Goal: Contribute content

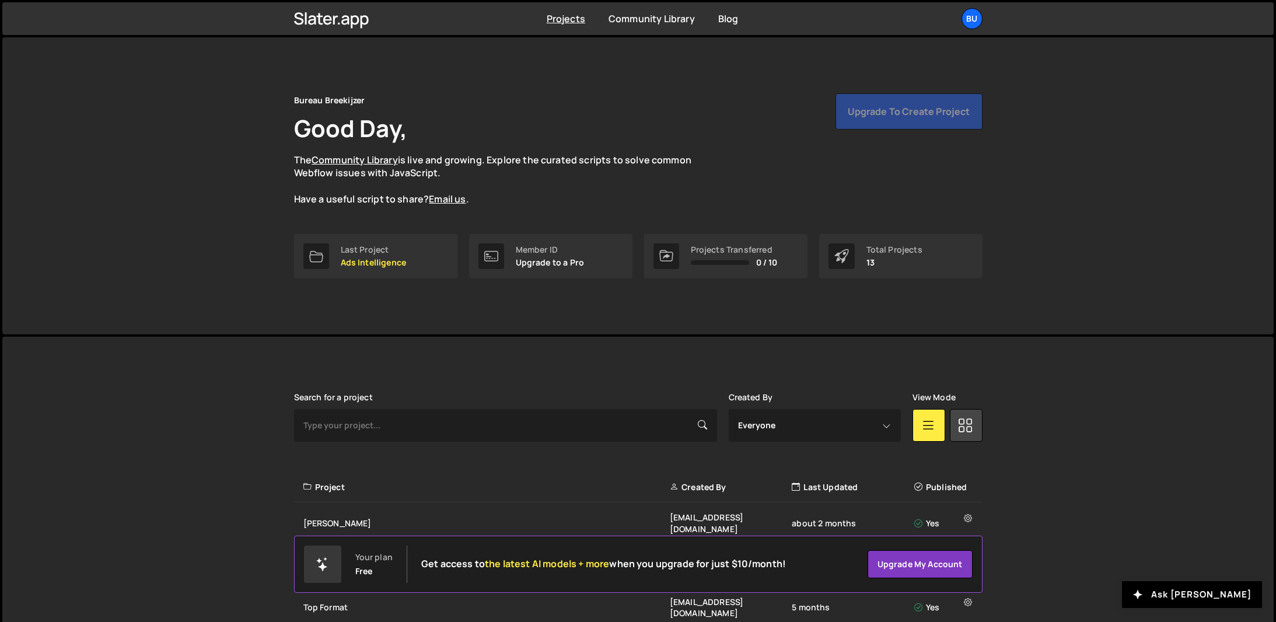
scroll to position [292, 0]
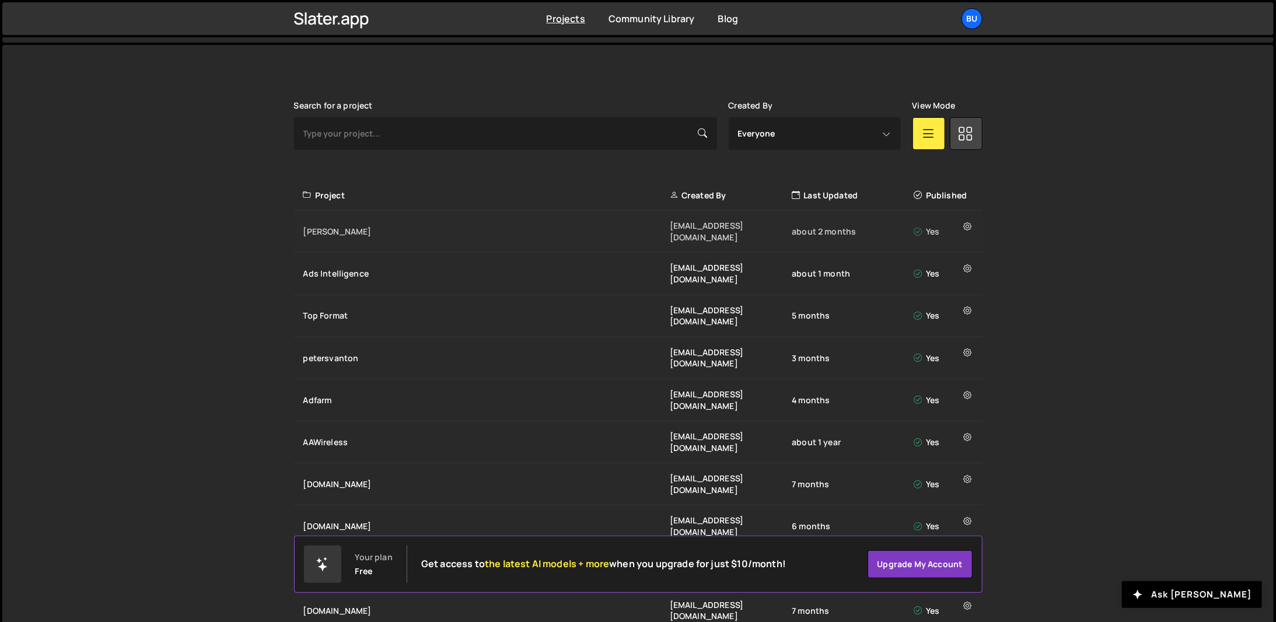
click at [324, 226] on div "[PERSON_NAME]" at bounding box center [486, 232] width 366 height 12
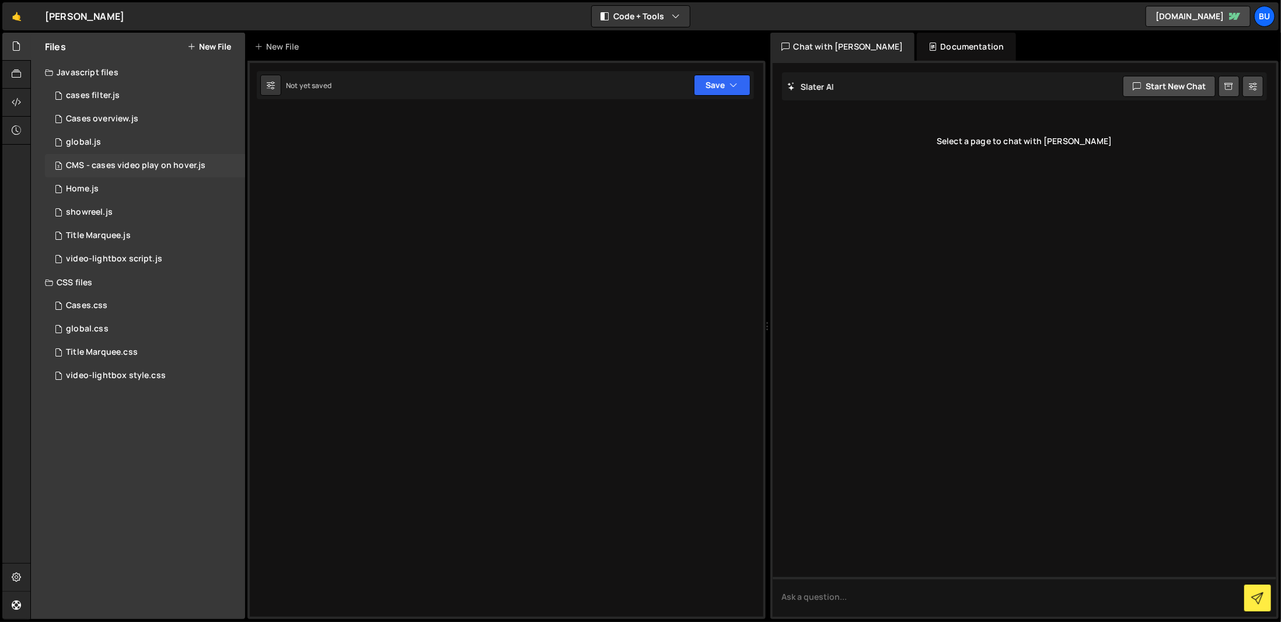
click at [136, 157] on div "3 CMS - cases video play on hover.js 0" at bounding box center [145, 165] width 200 height 23
click at [136, 148] on div "1 global.js 0" at bounding box center [145, 142] width 200 height 23
click at [116, 145] on div "1 global.js 0" at bounding box center [145, 142] width 200 height 23
click at [108, 170] on div "CMS - cases video play on hover.js" at bounding box center [135, 165] width 139 height 11
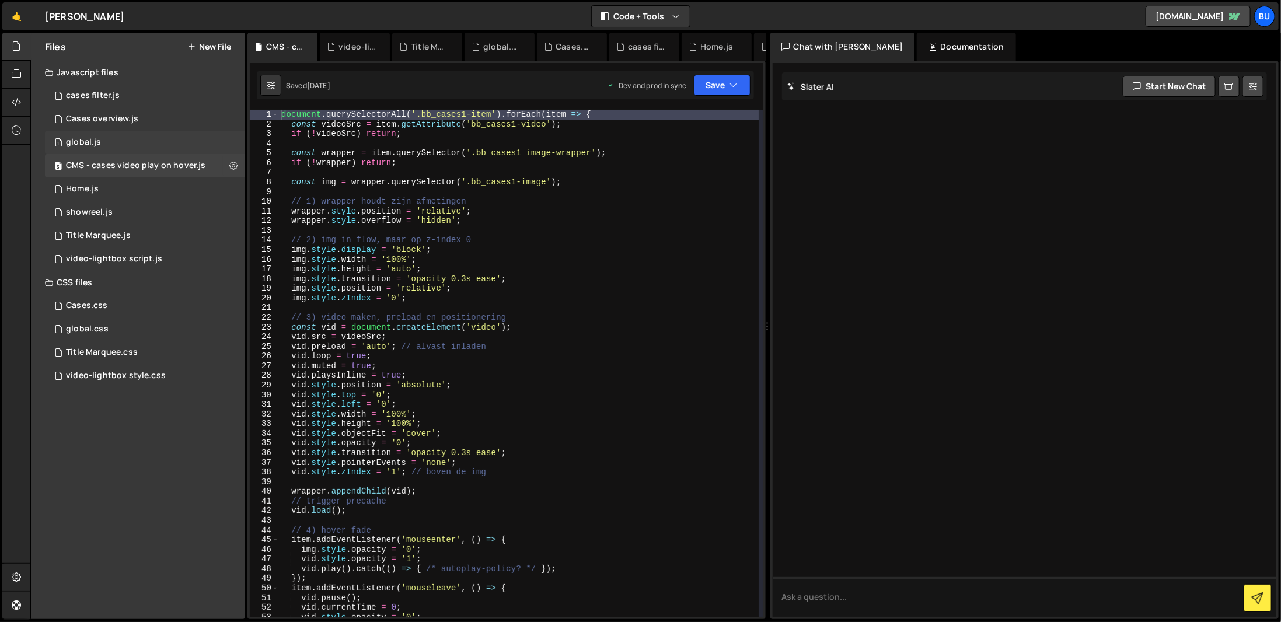
click at [122, 152] on div "1 global.js 0" at bounding box center [145, 142] width 200 height 23
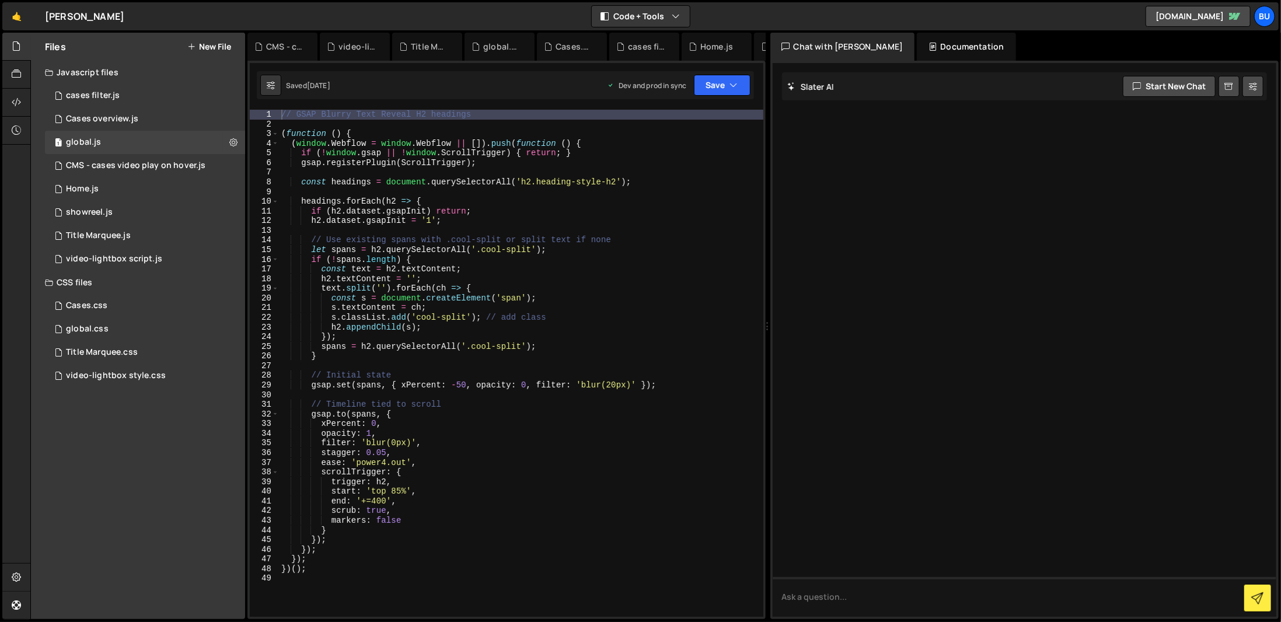
type textarea "trigger: h2,"
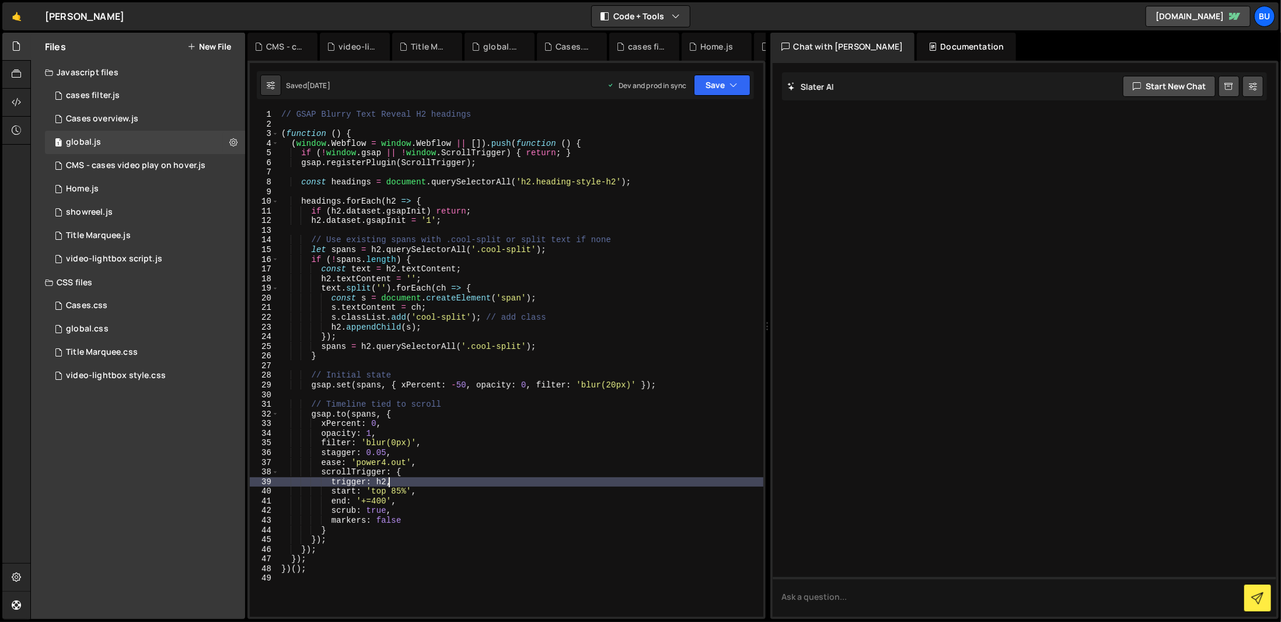
click at [694, 483] on div "// GSAP Blurry Text Reveal H2 headings ( function ( ) { ( window . Webflow = wi…" at bounding box center [521, 373] width 484 height 526
click at [93, 128] on div "3 Cases overview.js 0" at bounding box center [145, 118] width 200 height 23
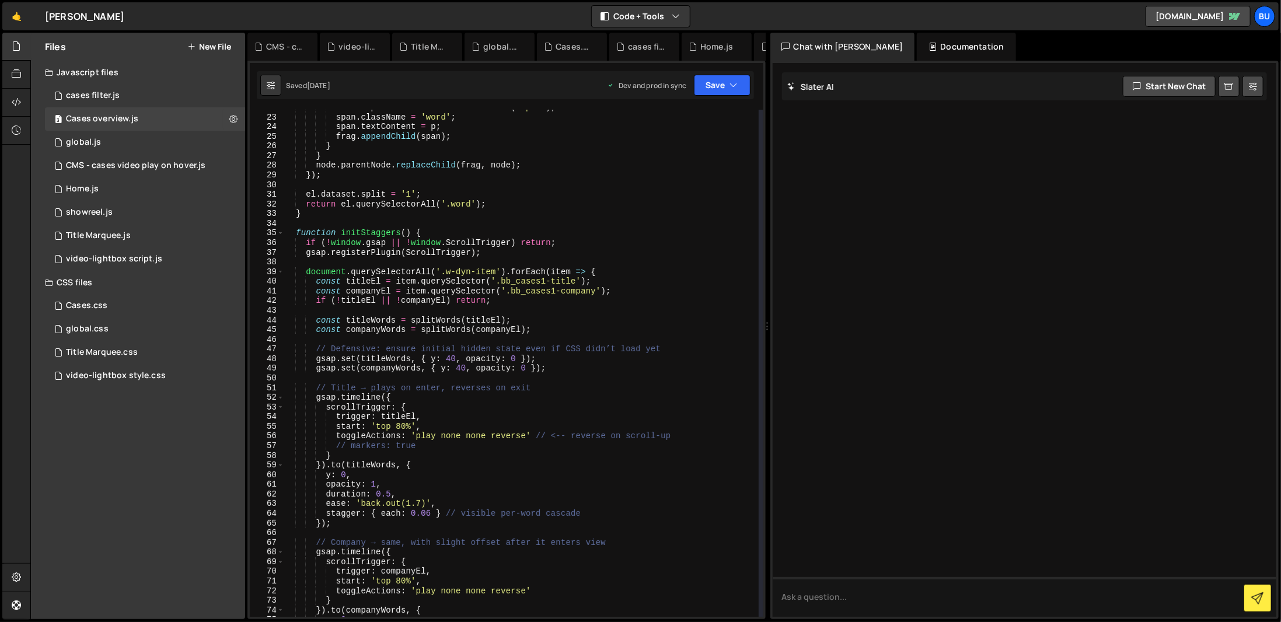
scroll to position [350, 0]
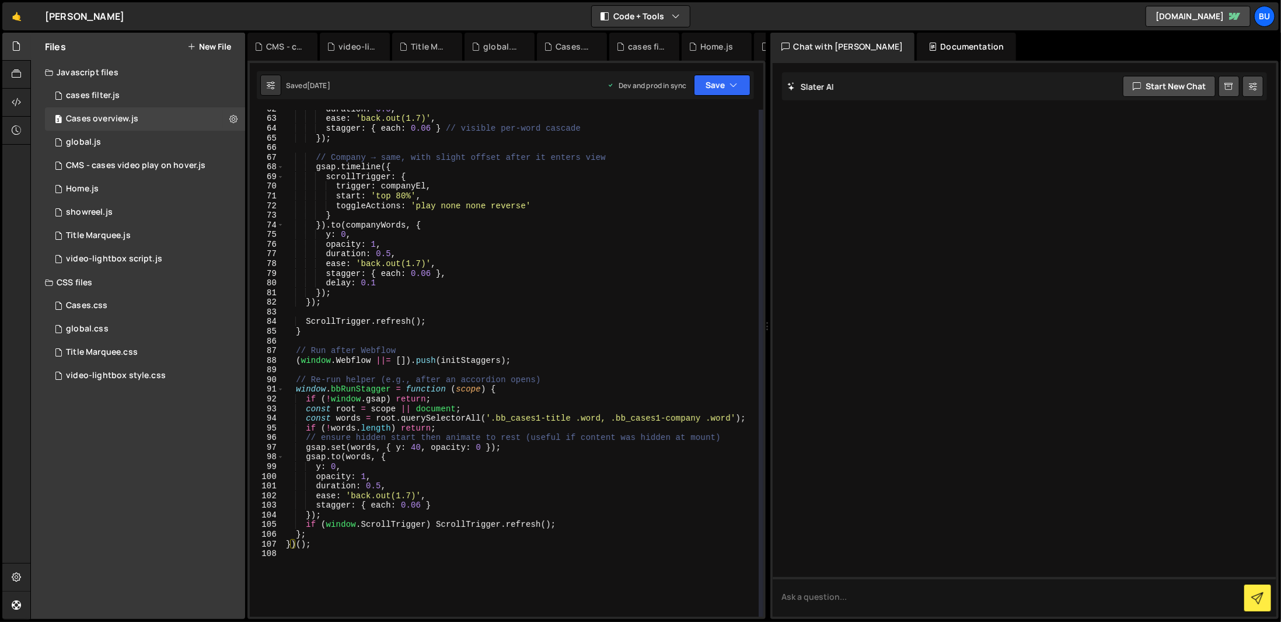
click at [505, 500] on div "duration : 0.5 , ease : 'back.out(1.7)' , stagger : { each : 0.06 } // visible …" at bounding box center [521, 367] width 475 height 526
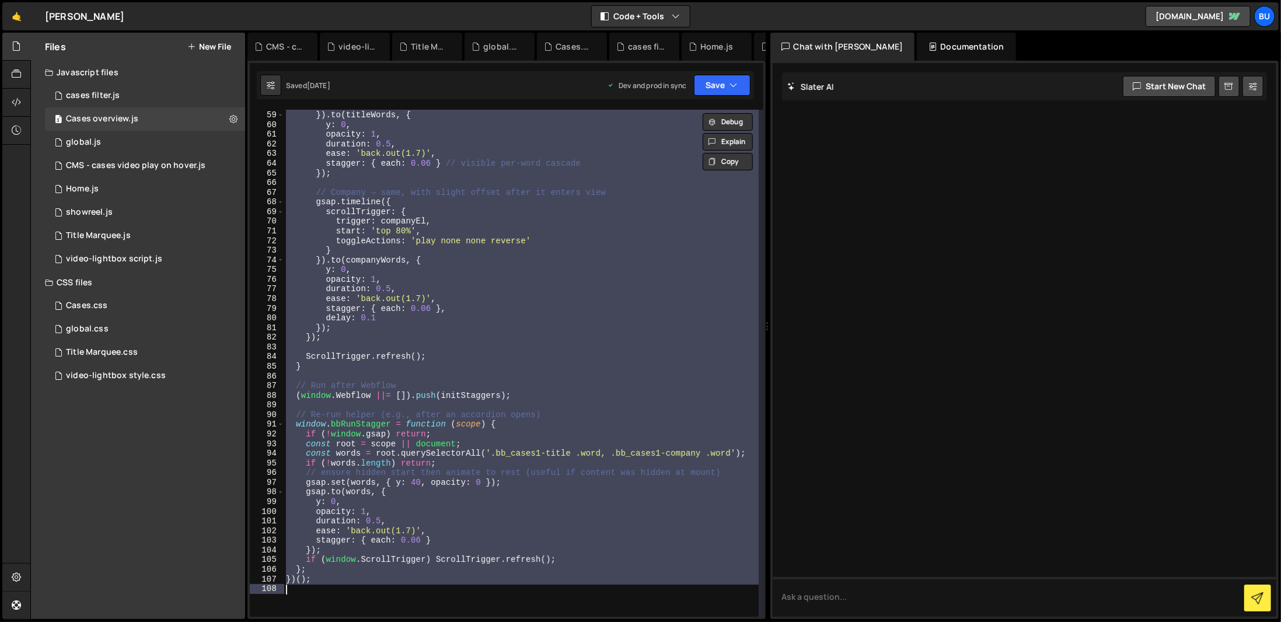
click at [870, 343] on div at bounding box center [1025, 340] width 504 height 554
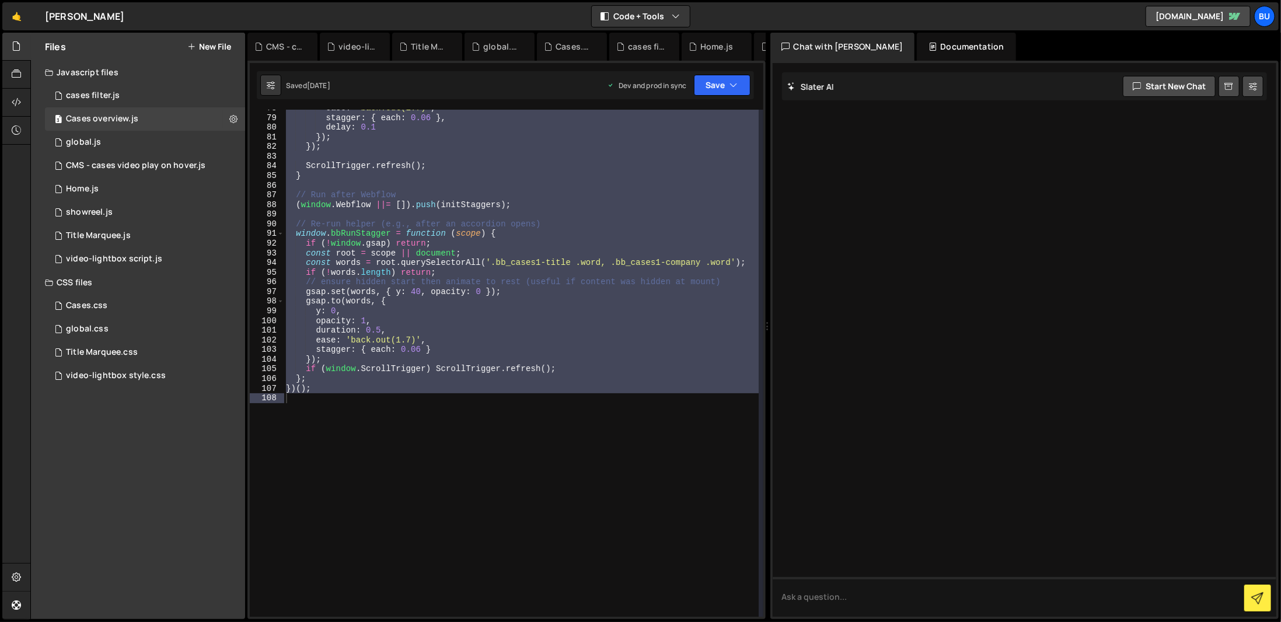
scroll to position [645, 0]
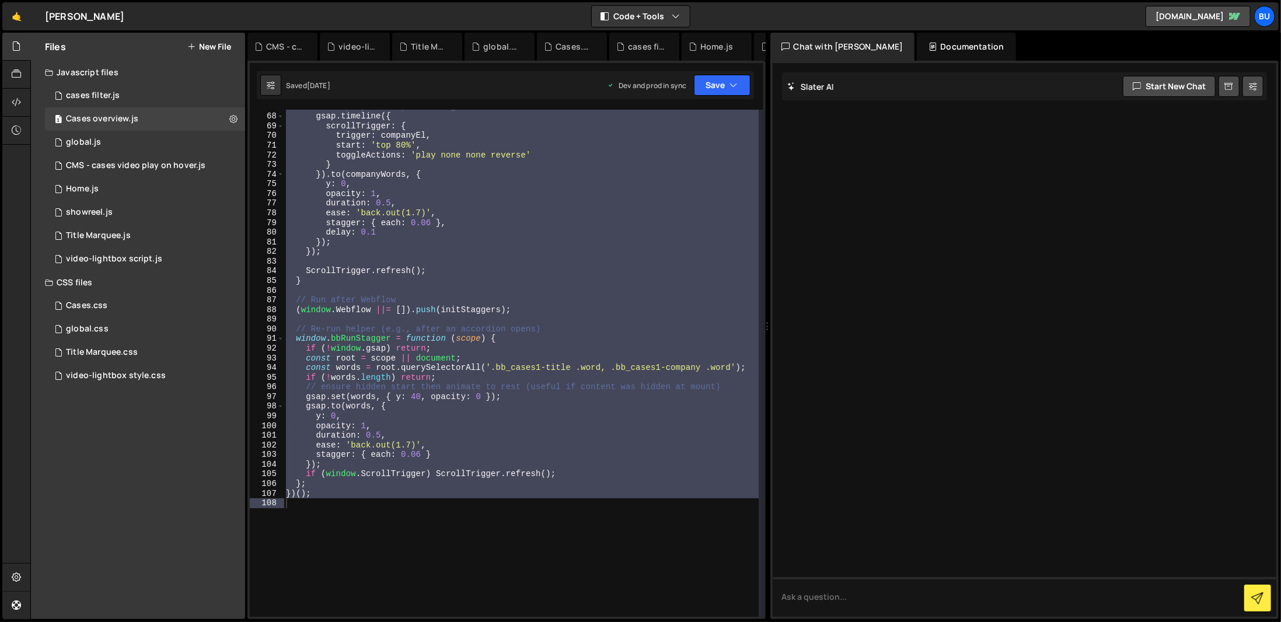
click at [621, 398] on div "// Company → same, with slight offset after it enters view gsap . timeline ({ s…" at bounding box center [521, 363] width 474 height 507
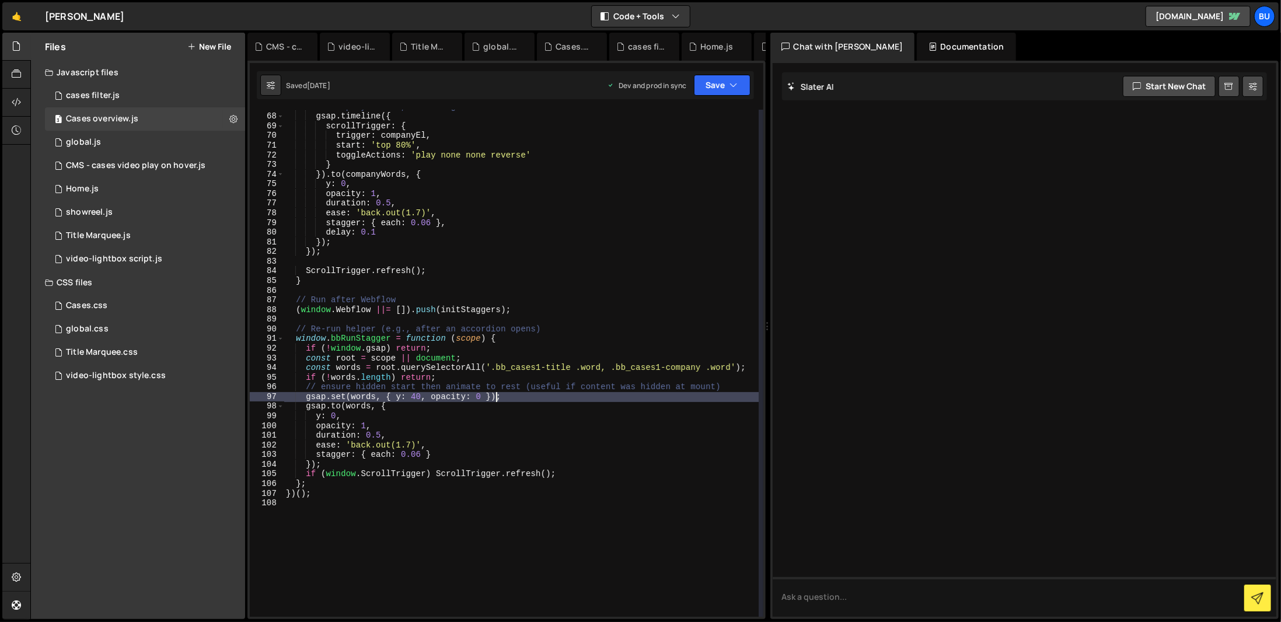
type textarea "})();"
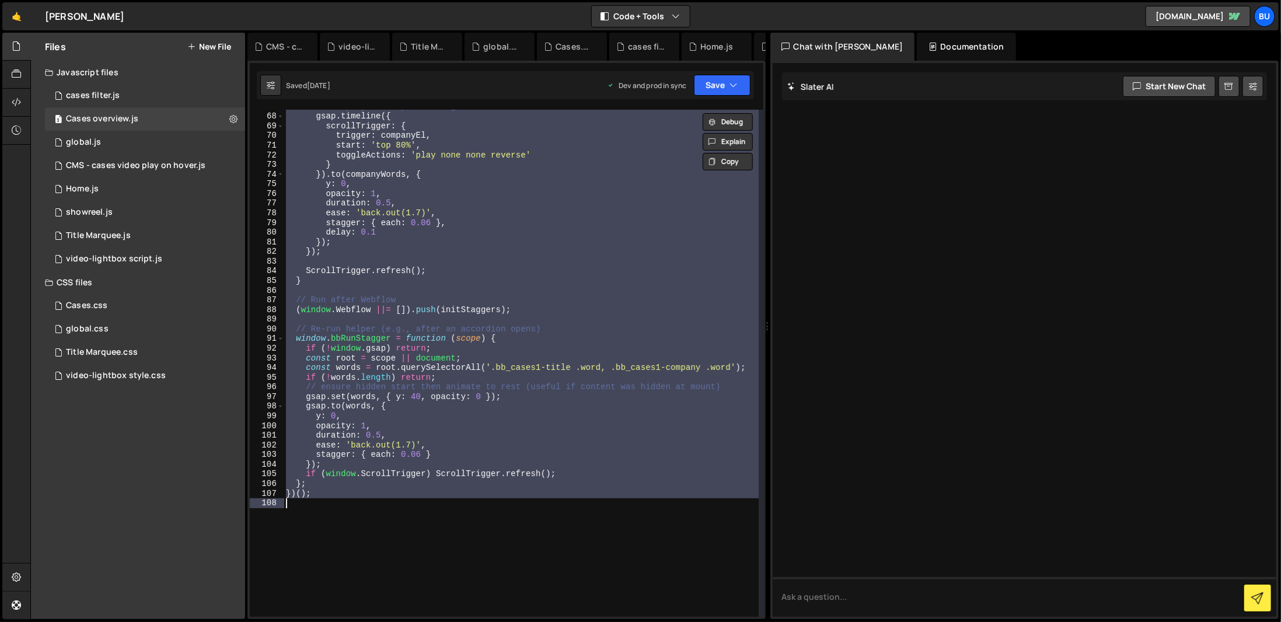
paste textarea
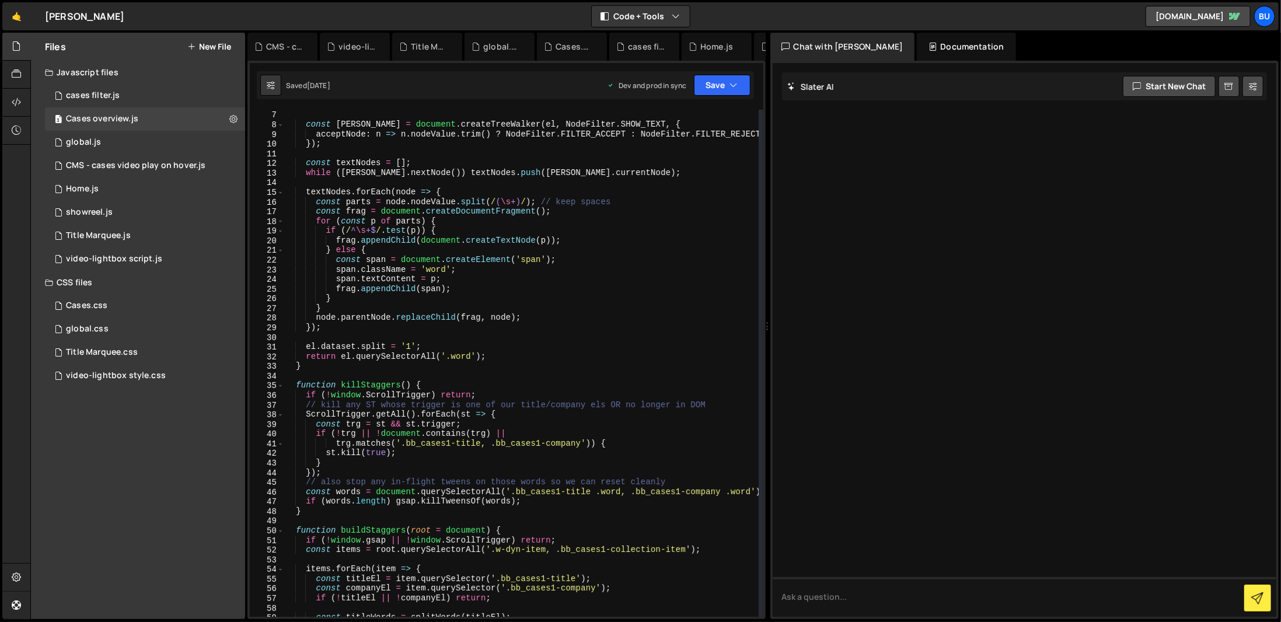
scroll to position [0, 0]
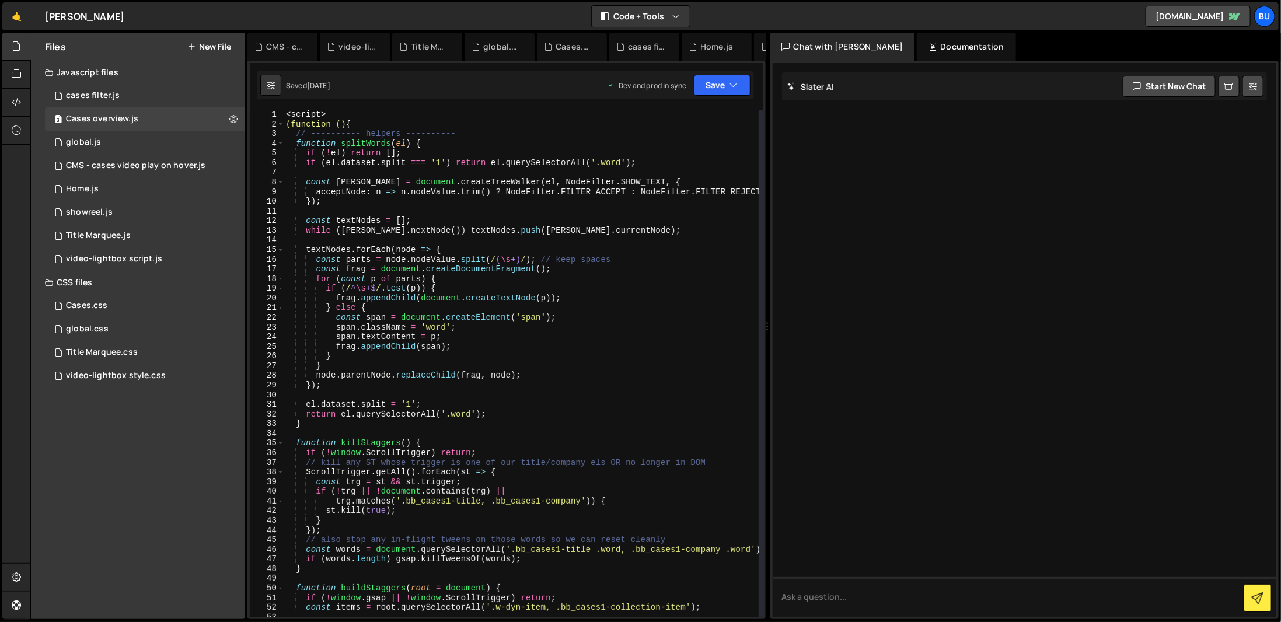
click at [378, 107] on div "trigger: h2, 1 2 3 4 5 6 7 8 9 10 11 12 13 14 15 16 17 18 19 20 21 22 23 24 25 …" at bounding box center [506, 340] width 518 height 558
type textarea "<script>"
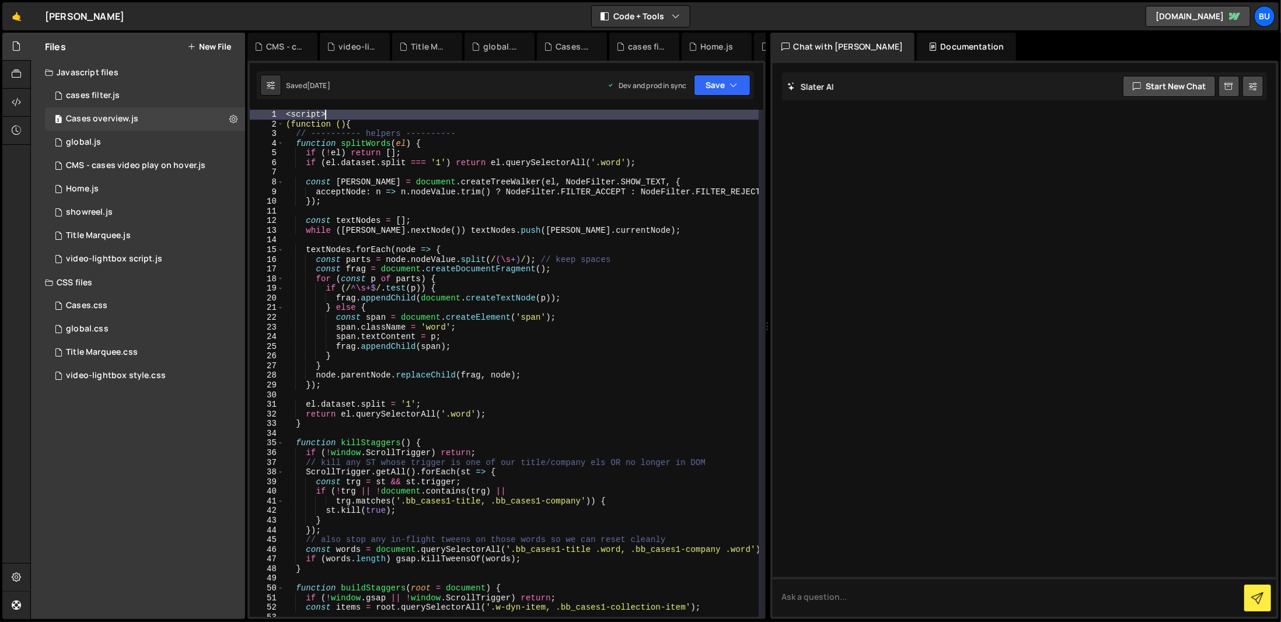
click at [343, 118] on div "< script > (function () { // ---------- helpers ---------- function splitWords …" at bounding box center [521, 373] width 475 height 526
drag, startPoint x: 343, startPoint y: 116, endPoint x: 253, endPoint y: 106, distance: 90.4
click at [253, 106] on div "trigger: h2, 1 2 3 4 5 6 7 8 9 10 11 12 13 14 15 16 17 18 19 20 21 22 23 24 25 …" at bounding box center [506, 340] width 518 height 558
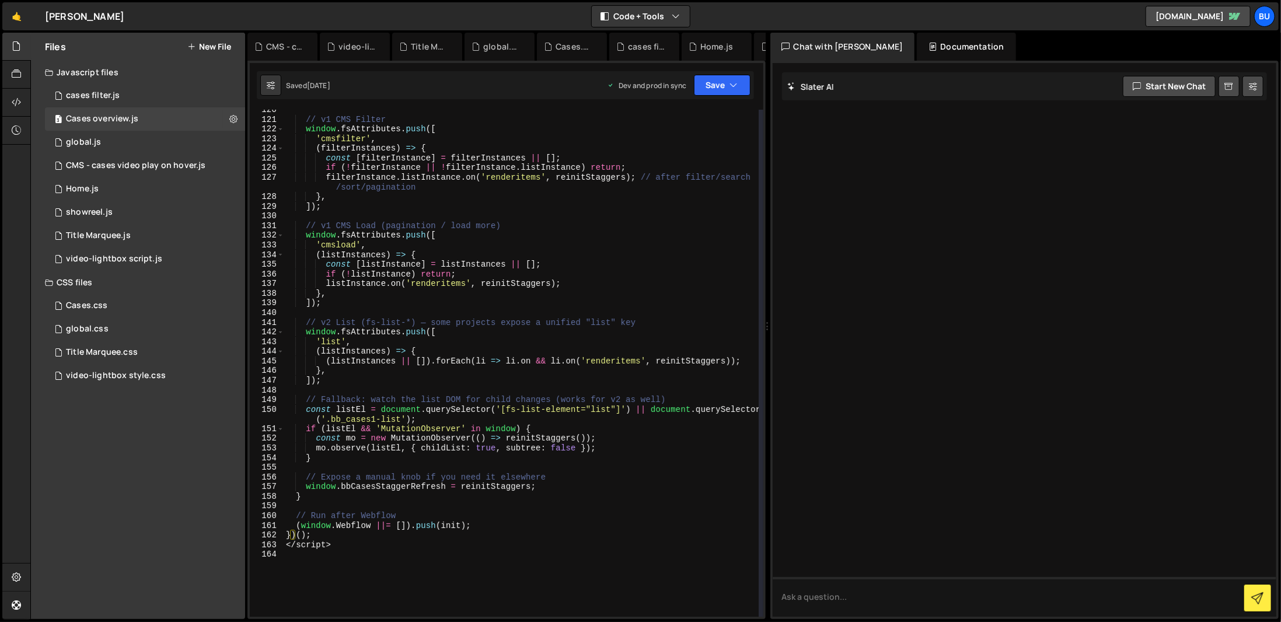
scroll to position [1347, 0]
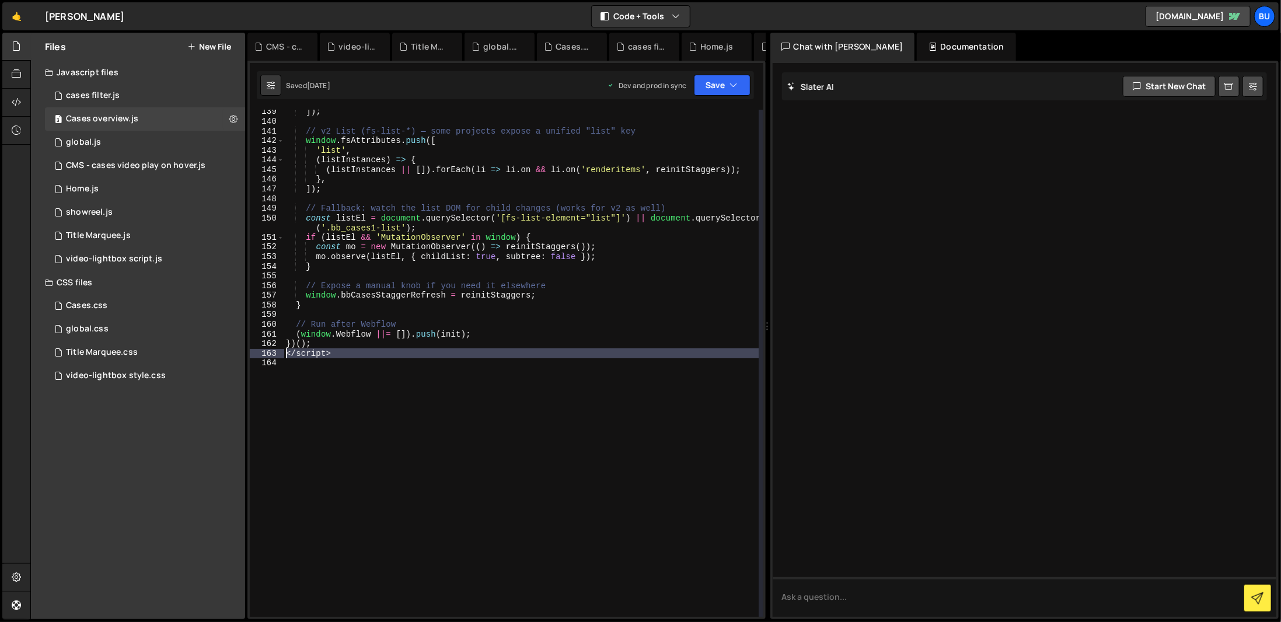
drag, startPoint x: 337, startPoint y: 361, endPoint x: 275, endPoint y: 352, distance: 62.6
click at [275, 352] on div "(function () { 139 140 141 142 143 144 145 146 147 148 149 150 151 152 153 154 …" at bounding box center [507, 363] width 514 height 507
type textarea "</script>"
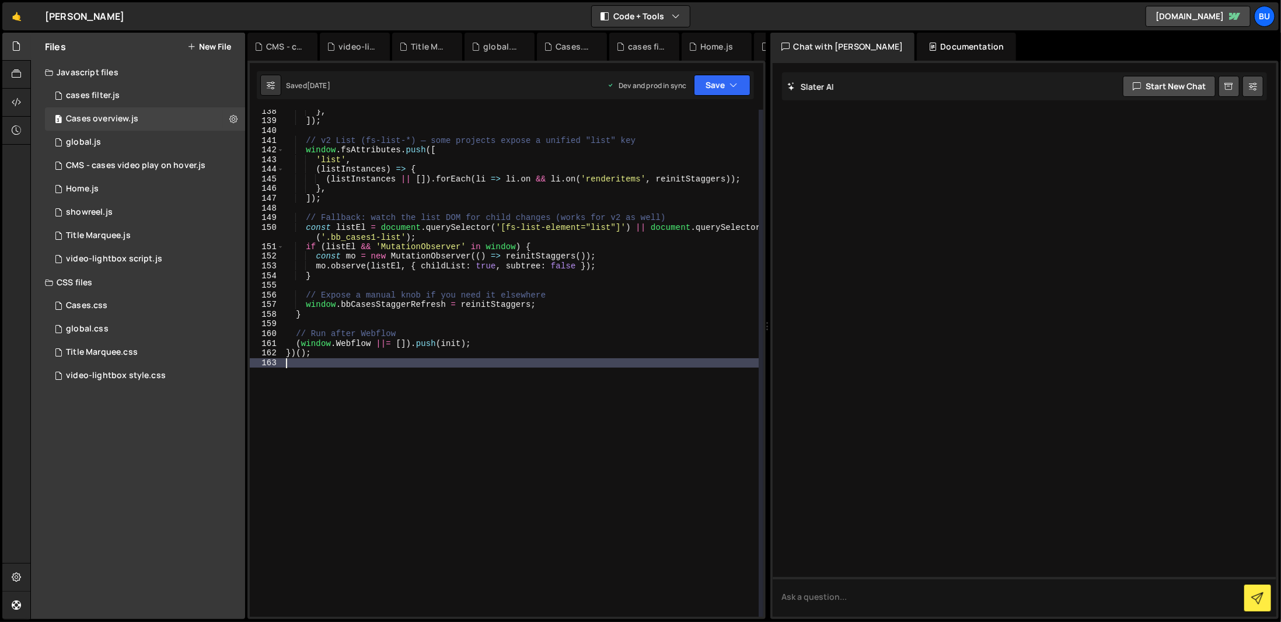
type textarea "})();"
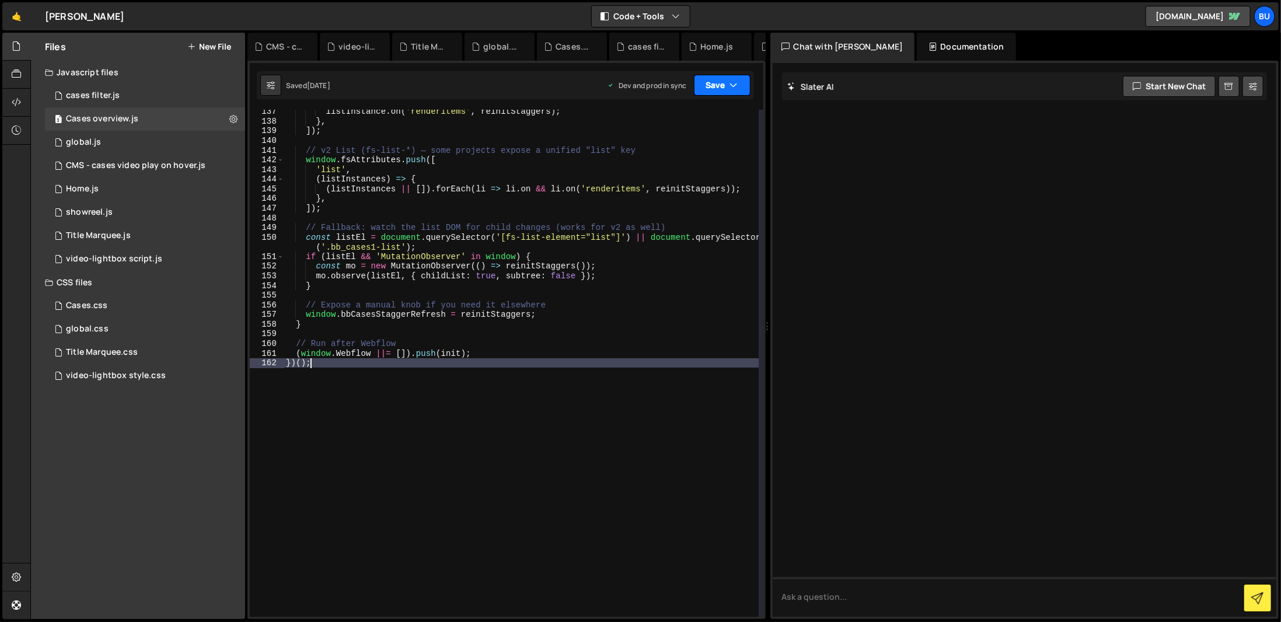
click at [727, 82] on button "Save" at bounding box center [722, 85] width 57 height 21
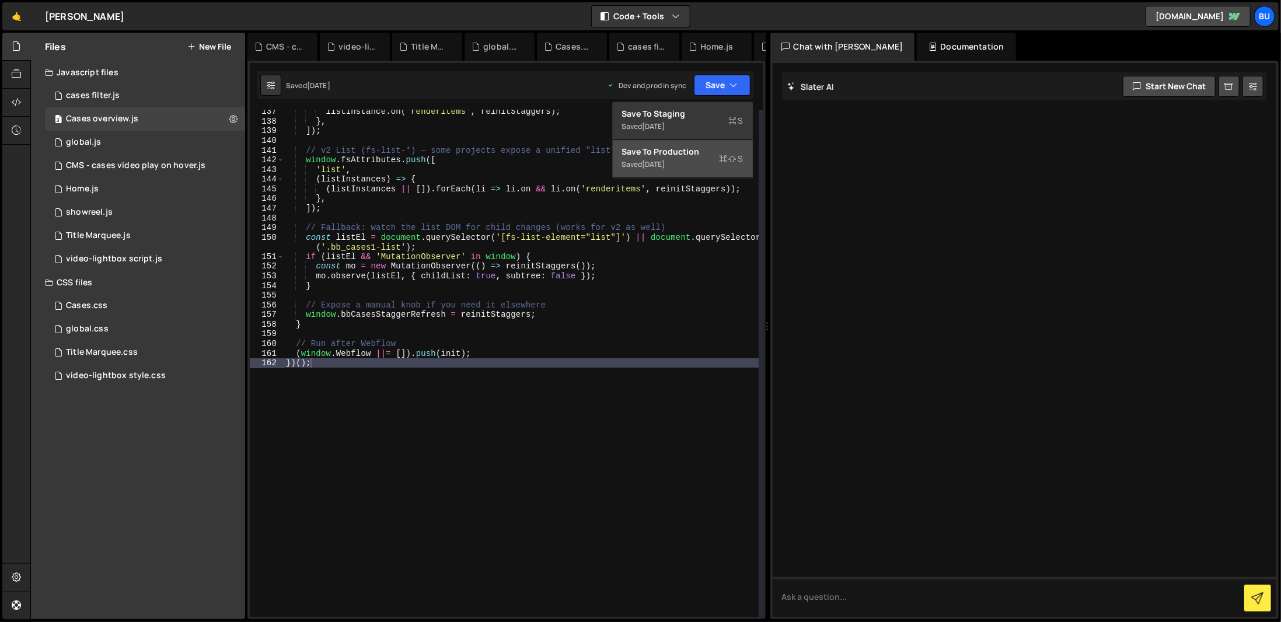
click at [704, 149] on div "Save to Production S" at bounding box center [682, 152] width 121 height 12
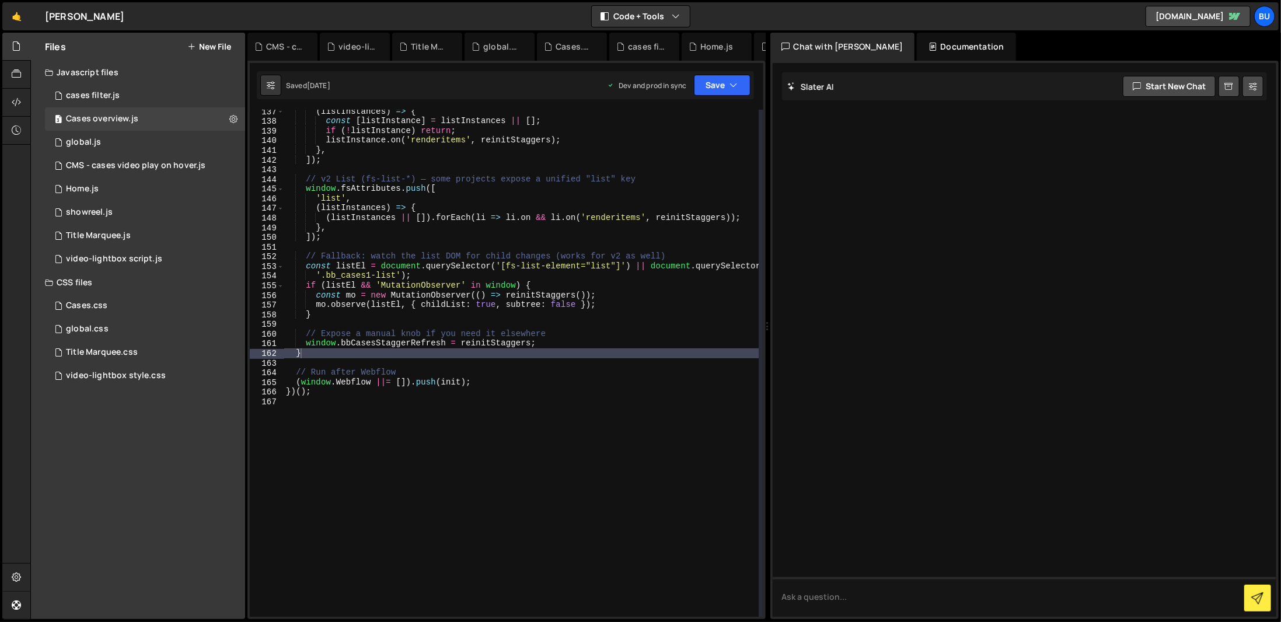
scroll to position [1318, 0]
click at [735, 82] on icon "button" at bounding box center [734, 85] width 8 height 12
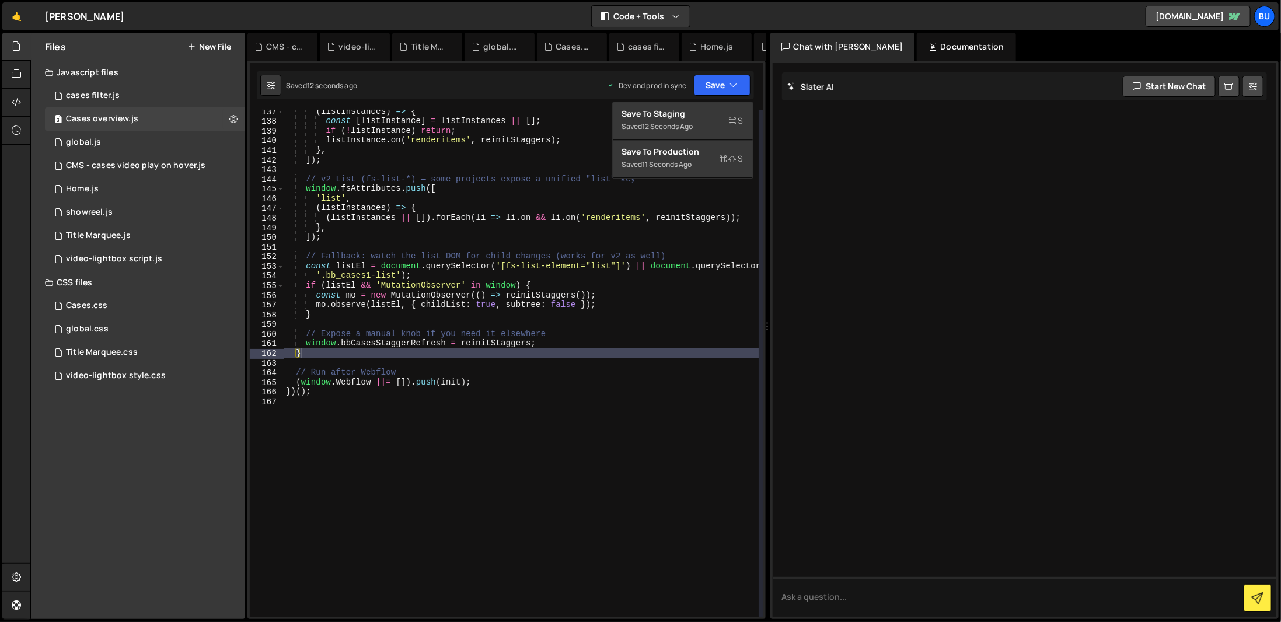
click at [1034, 289] on div at bounding box center [1025, 340] width 504 height 554
